Goal: Transaction & Acquisition: Purchase product/service

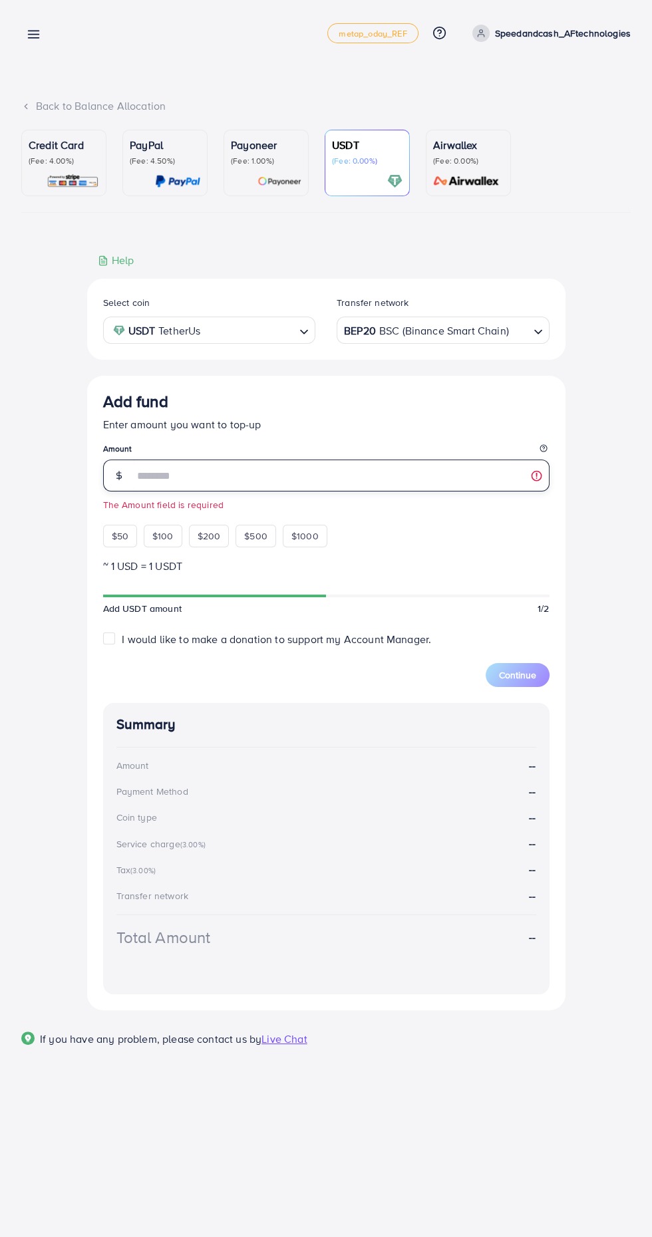
click at [182, 480] on input "number" at bounding box center [342, 476] width 416 height 32
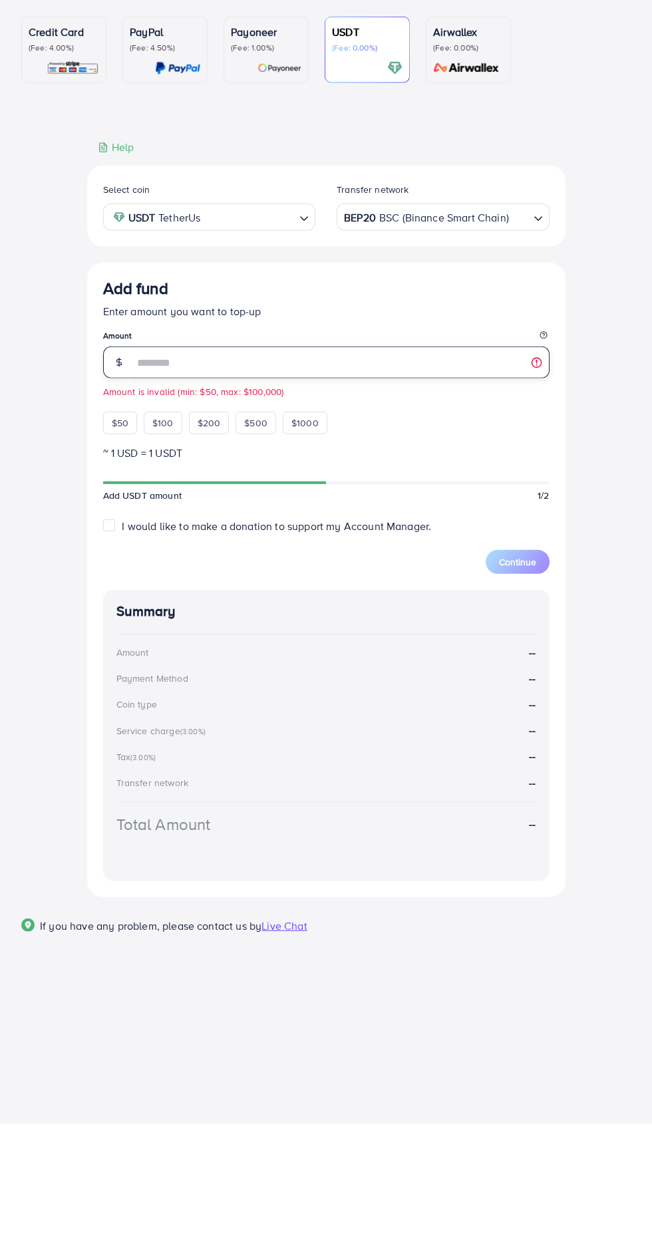
type input "***"
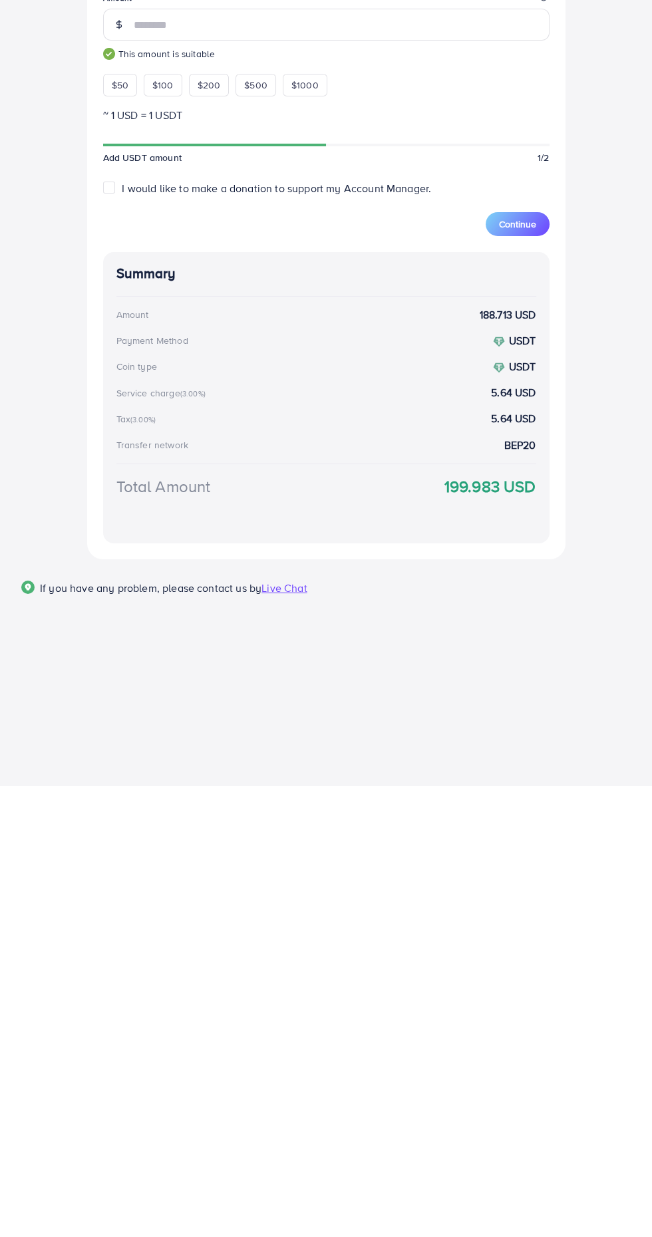
click at [513, 686] on button "Continue" at bounding box center [518, 675] width 64 height 24
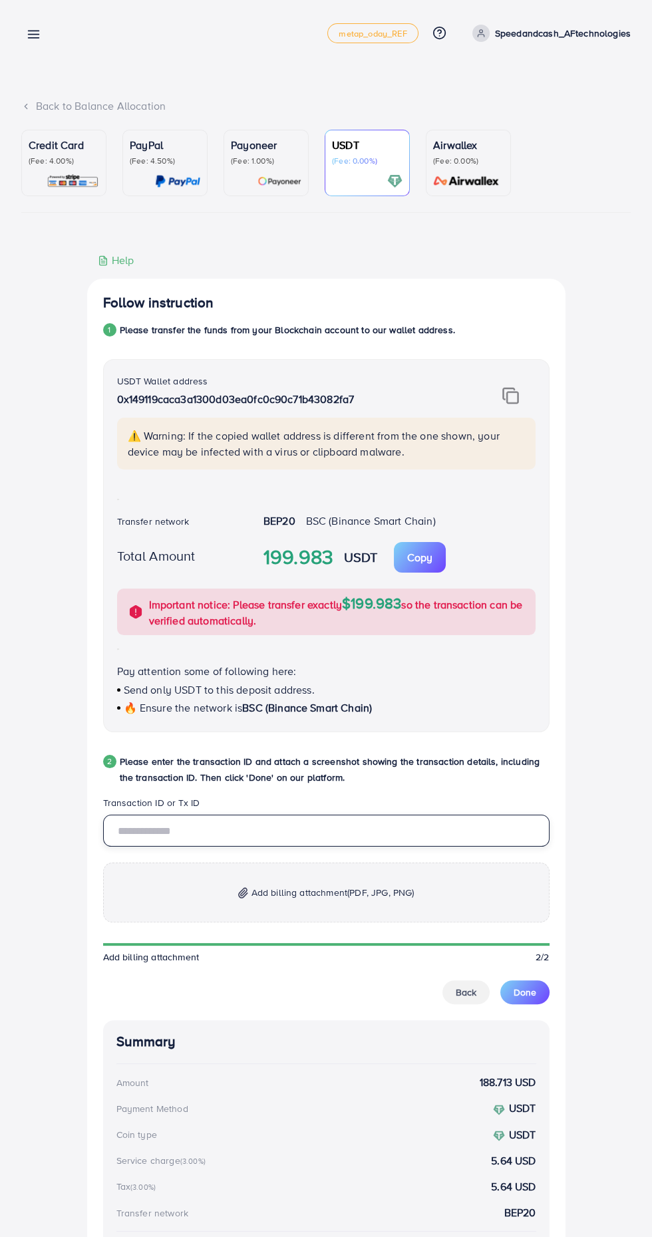
click at [207, 829] on input "text" at bounding box center [326, 831] width 446 height 32
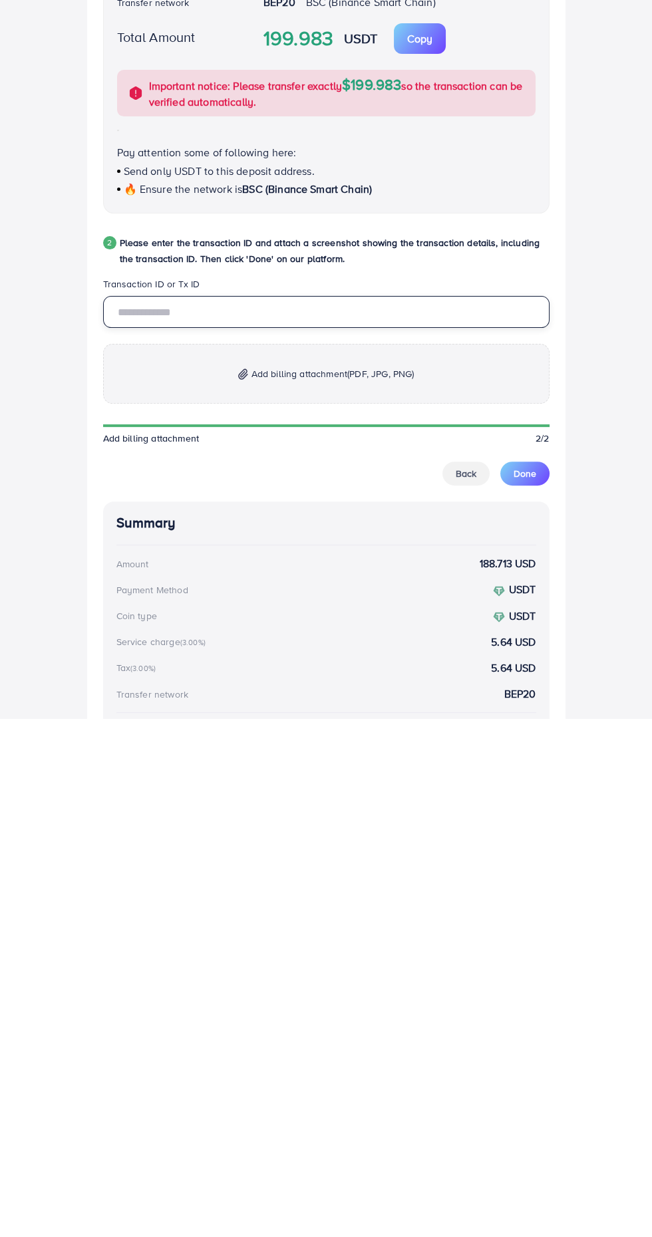
type input "**********"
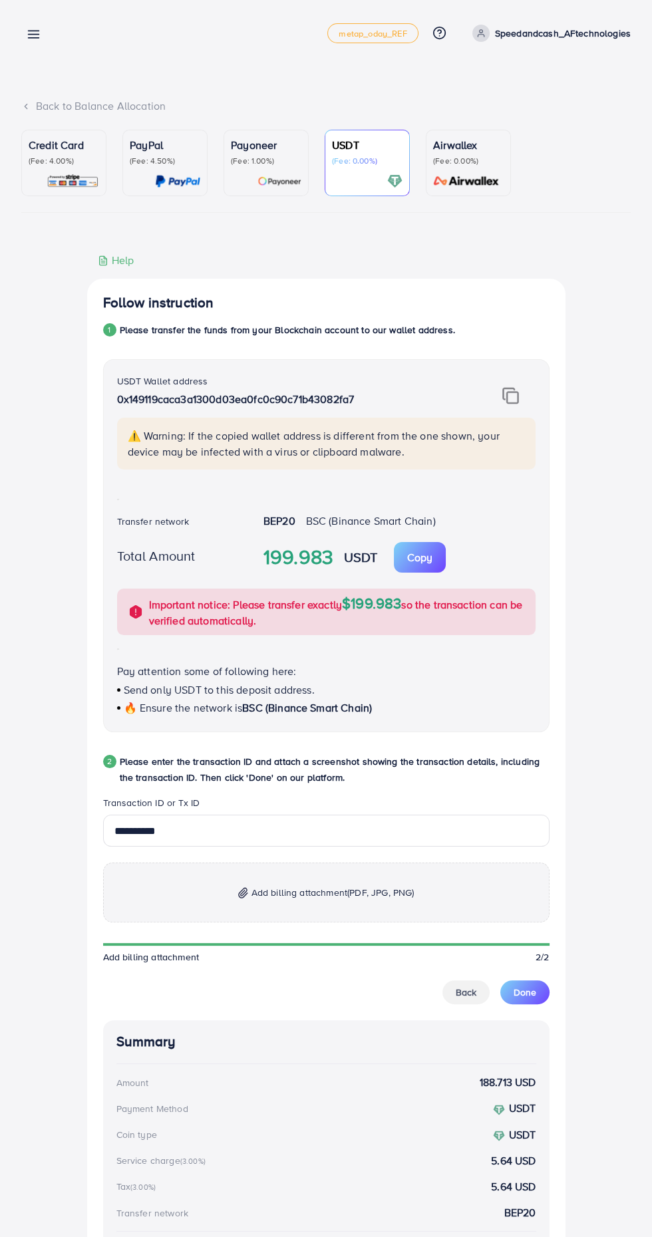
click at [286, 908] on p "Add billing attachment (PDF, JPG, PNG)" at bounding box center [326, 893] width 446 height 60
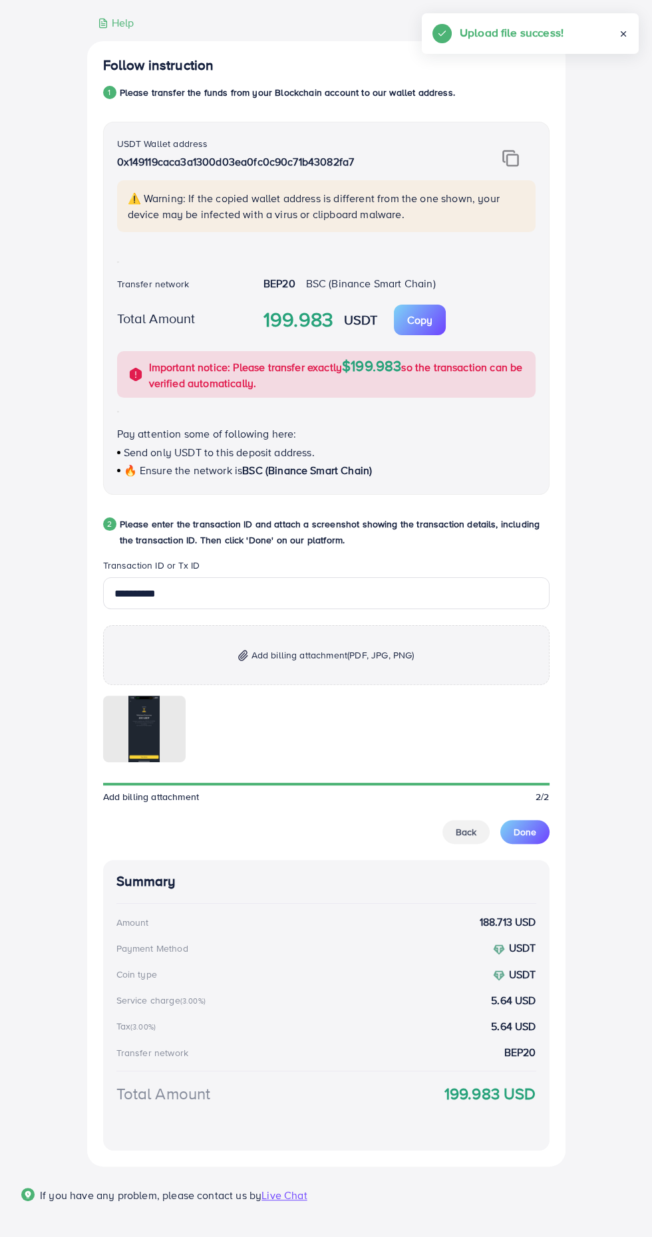
scroll to position [253, 0]
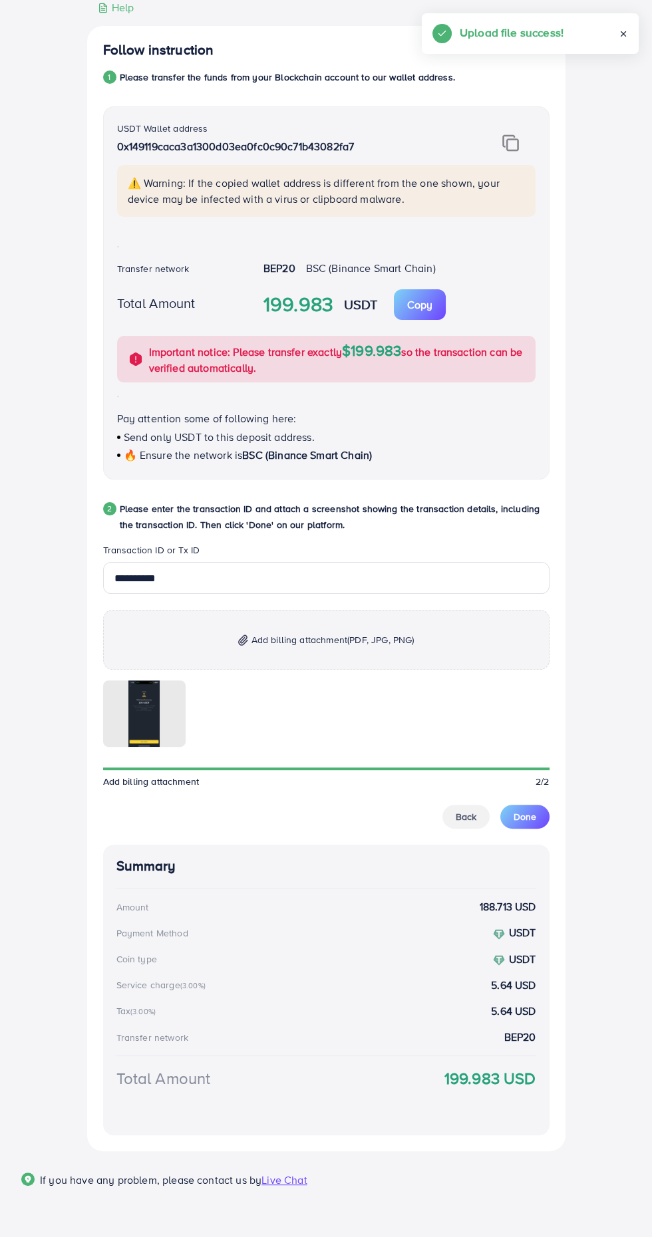
click at [534, 815] on span "Done" at bounding box center [524, 816] width 23 height 13
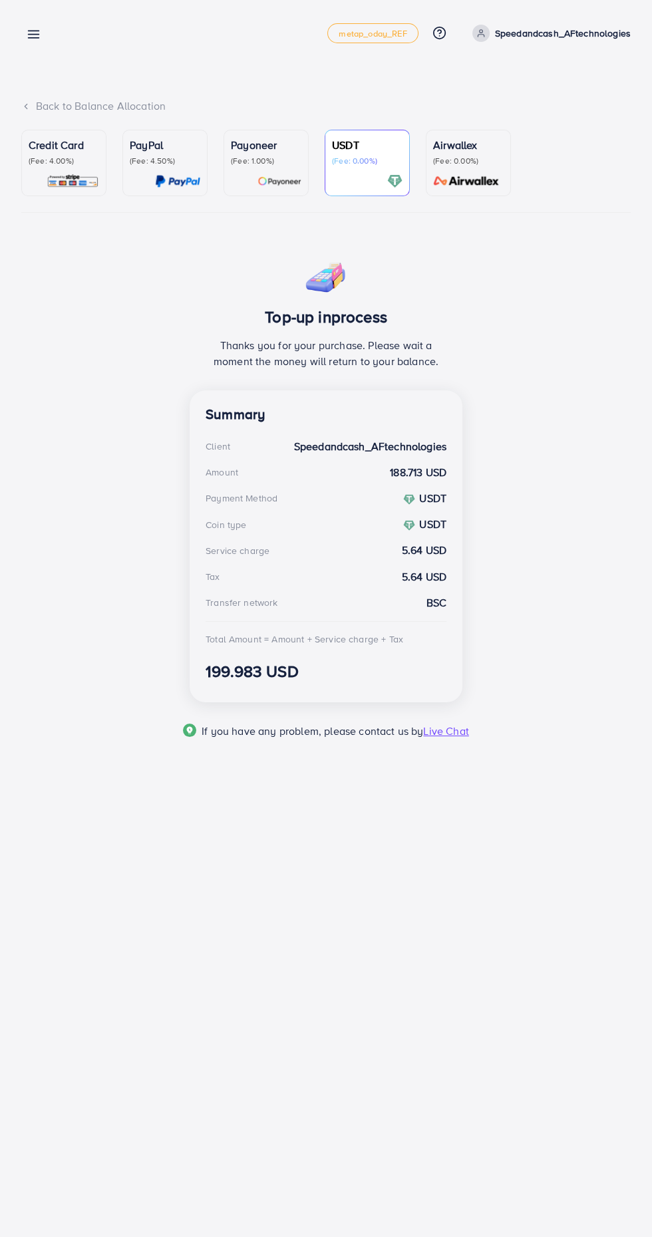
click at [33, 38] on line at bounding box center [34, 38] width 11 height 0
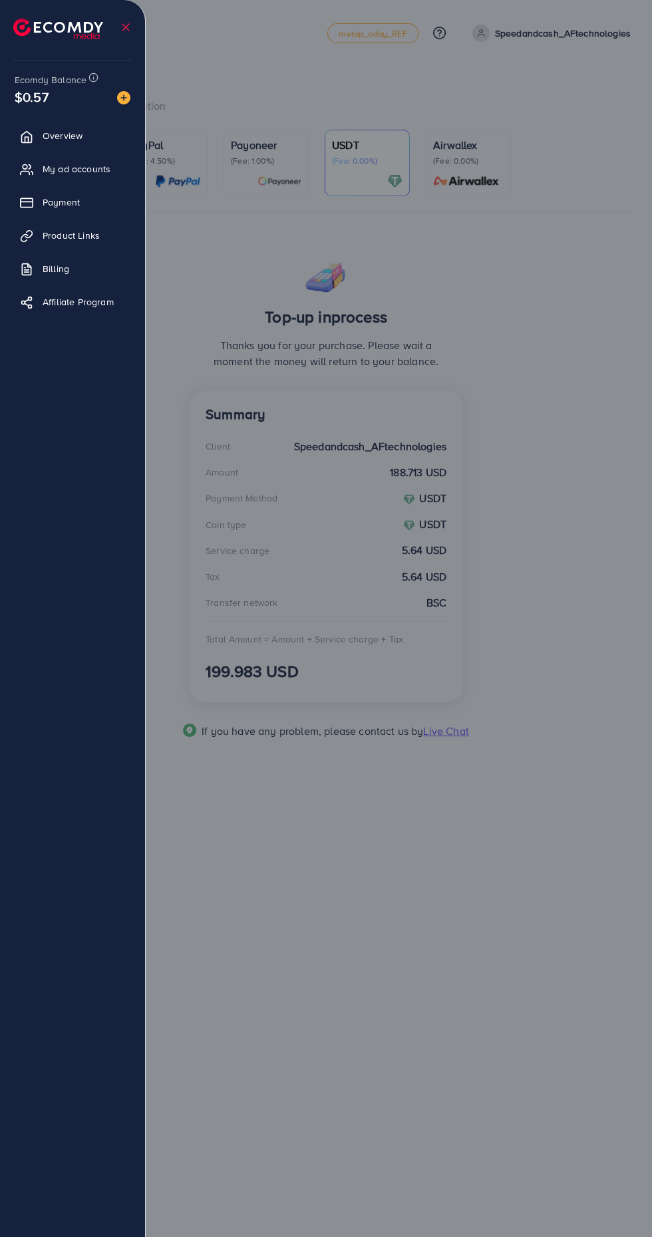
click at [398, 881] on div at bounding box center [326, 742] width 652 height 1484
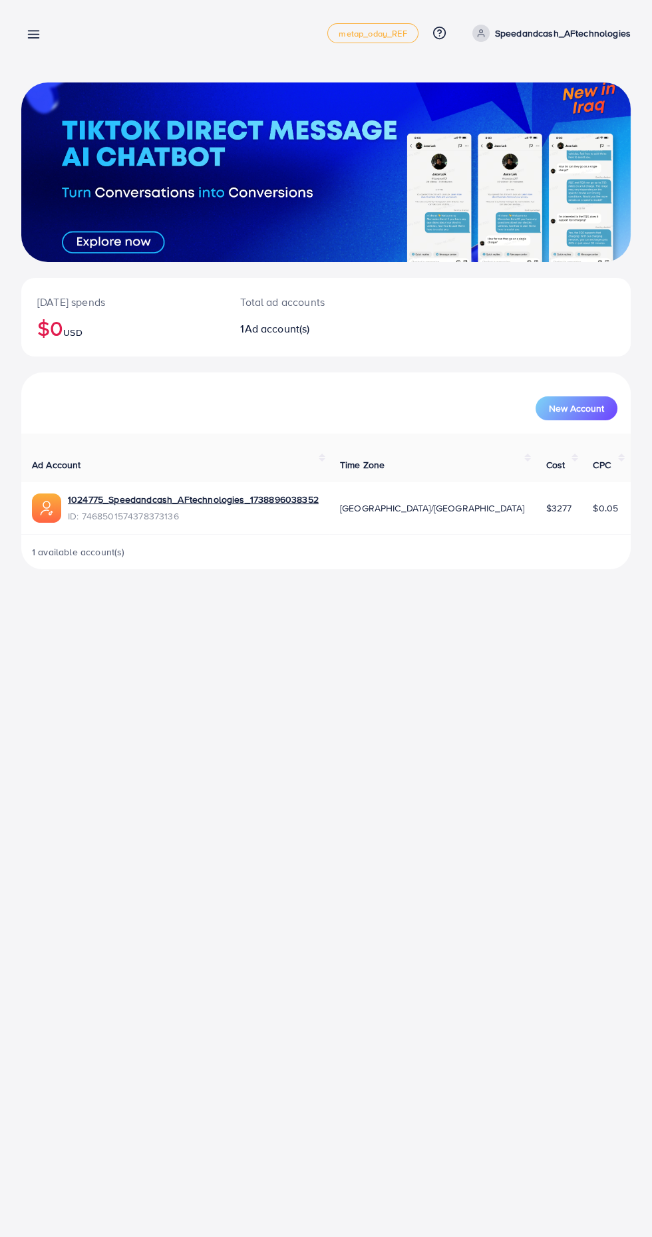
click at [33, 38] on line at bounding box center [34, 38] width 11 height 0
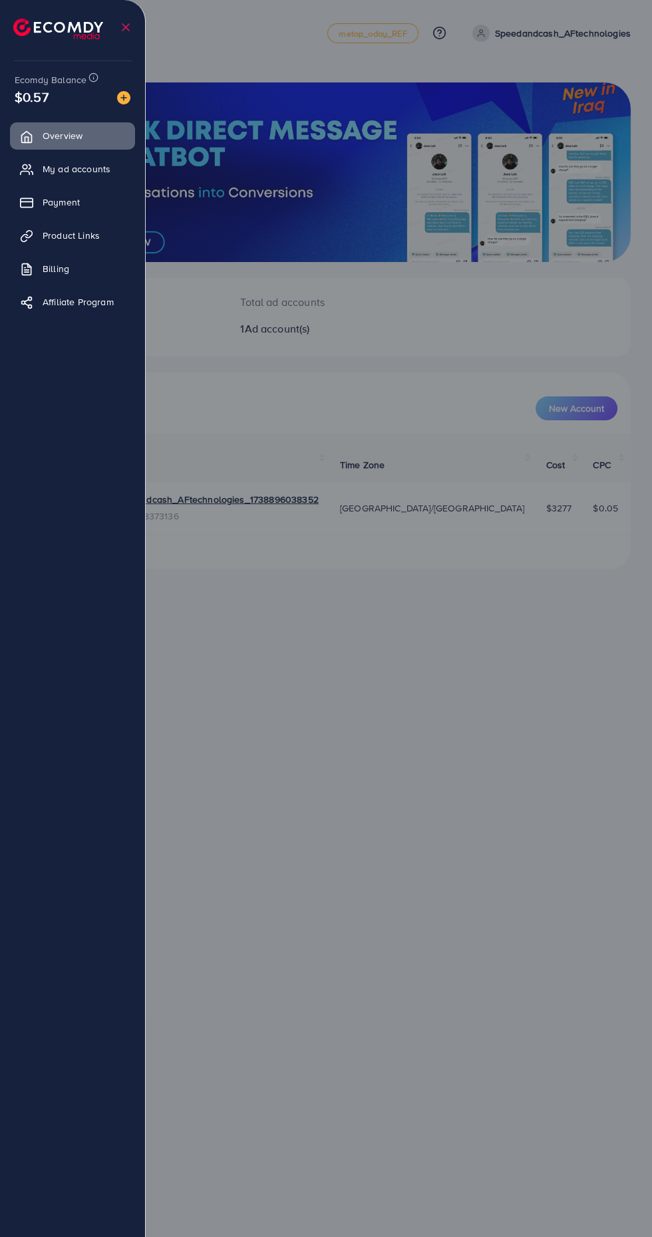
click at [337, 395] on div at bounding box center [326, 742] width 652 height 1484
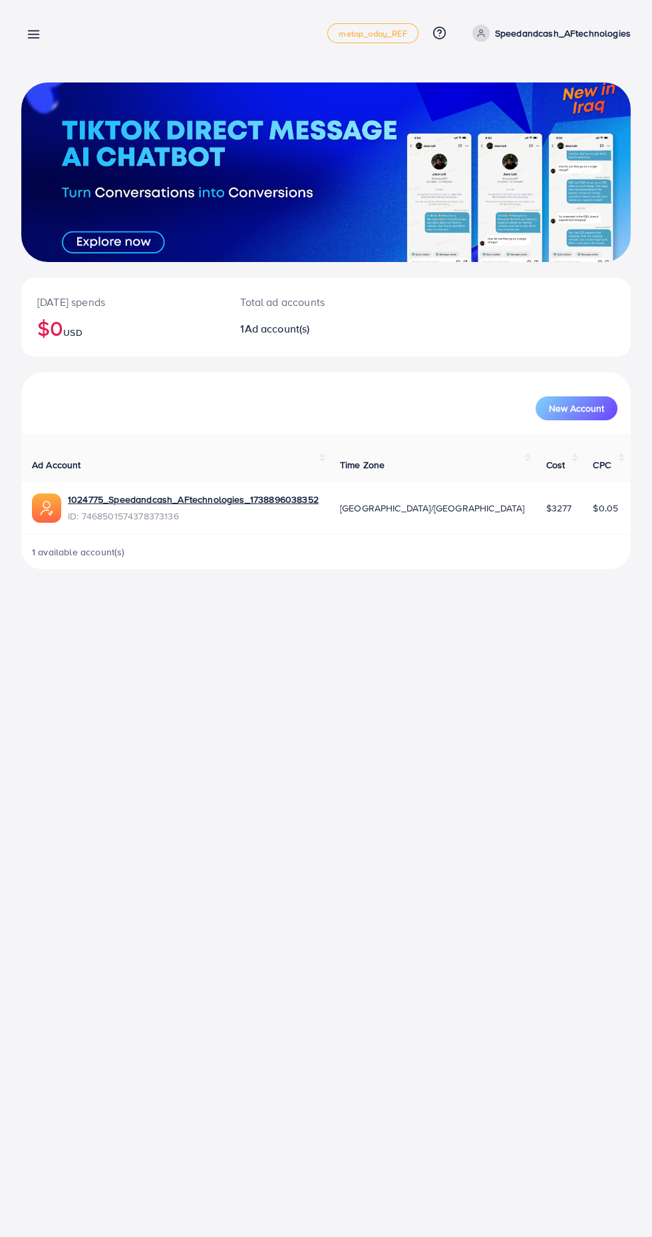
click at [35, 35] on line at bounding box center [34, 35] width 11 height 0
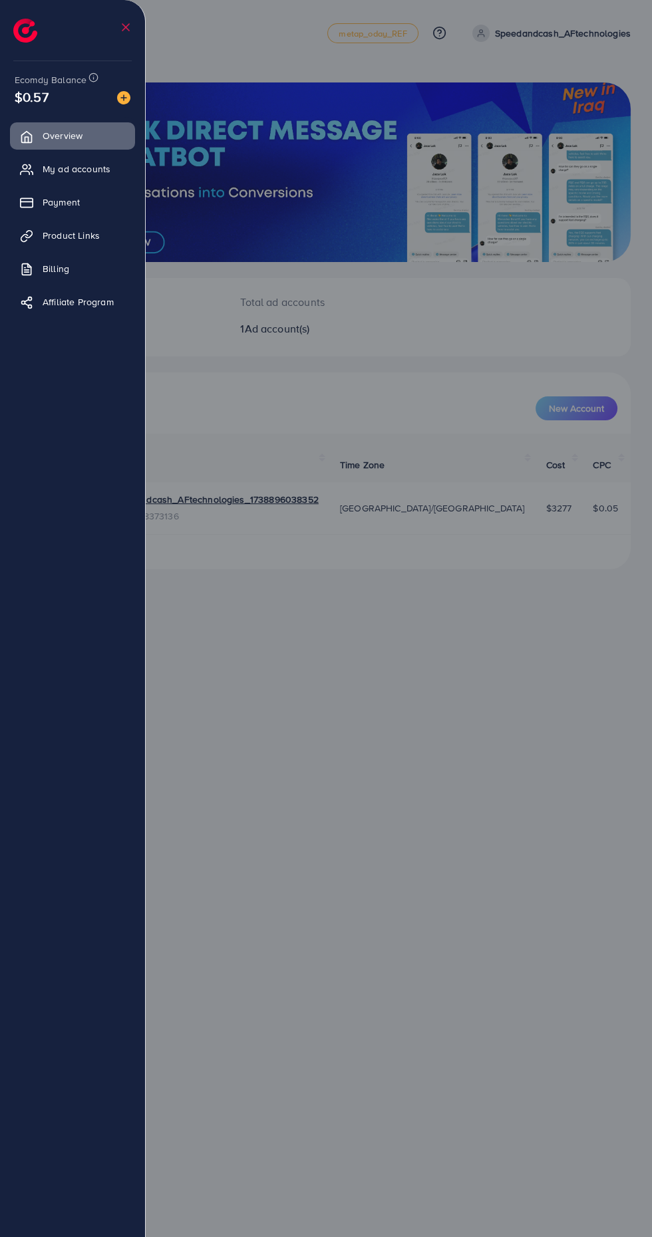
click at [84, 201] on link "Payment" at bounding box center [72, 202] width 125 height 27
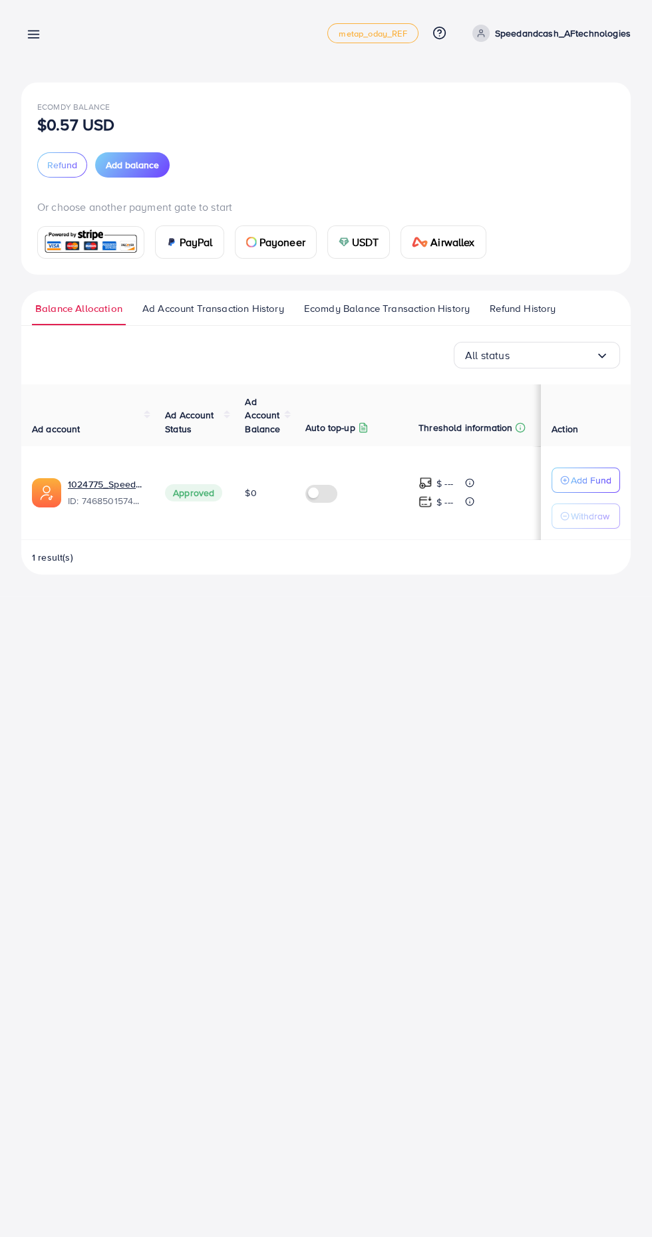
click at [343, 241] on img at bounding box center [344, 242] width 11 height 11
